Goal: Information Seeking & Learning: Learn about a topic

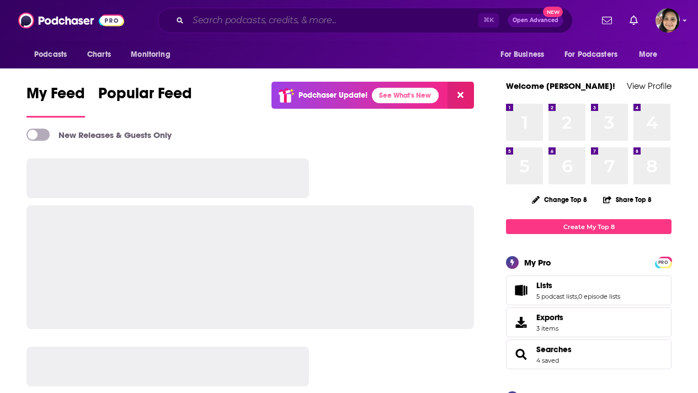
click at [307, 20] on input "Search podcasts, credits, & more..." at bounding box center [333, 21] width 290 height 18
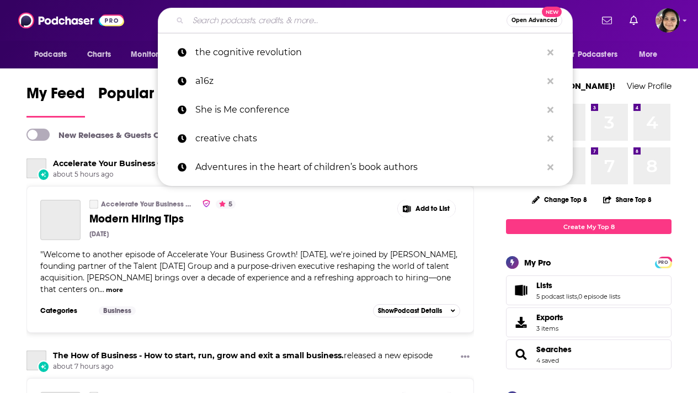
paste input "Mission-Driven Founders Podcast"
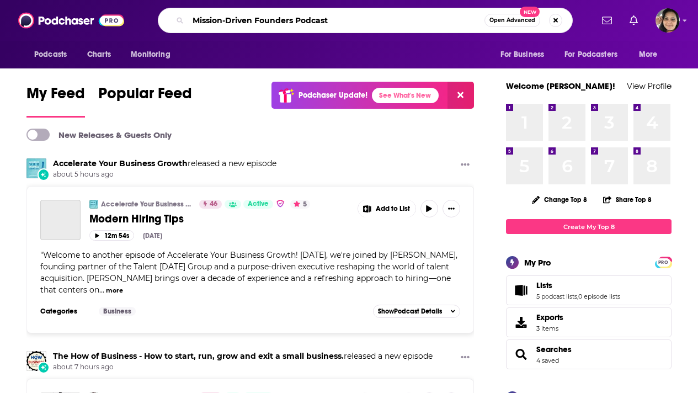
click at [213, 23] on input "Mission-Driven Founders Podcast" at bounding box center [336, 21] width 296 height 18
type input "Mission-Driven Founders Podcast"
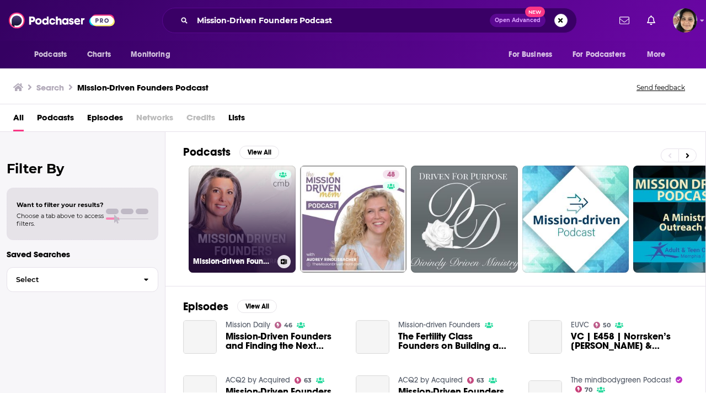
click at [223, 219] on link "Mission-driven Founders" at bounding box center [242, 219] width 107 height 107
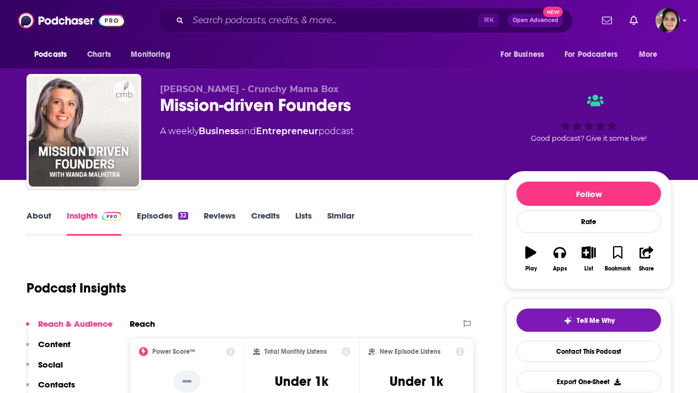
click at [162, 219] on link "Episodes 32" at bounding box center [162, 222] width 51 height 25
